Goal: Check status: Check status

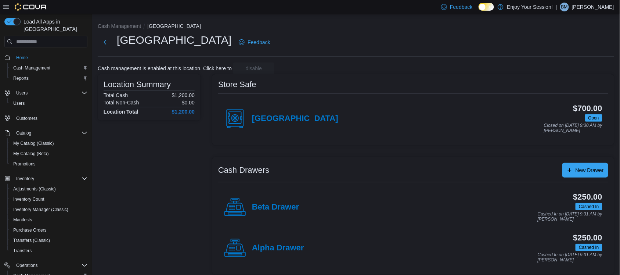
scroll to position [55, 0]
